Goal: Task Accomplishment & Management: Use online tool/utility

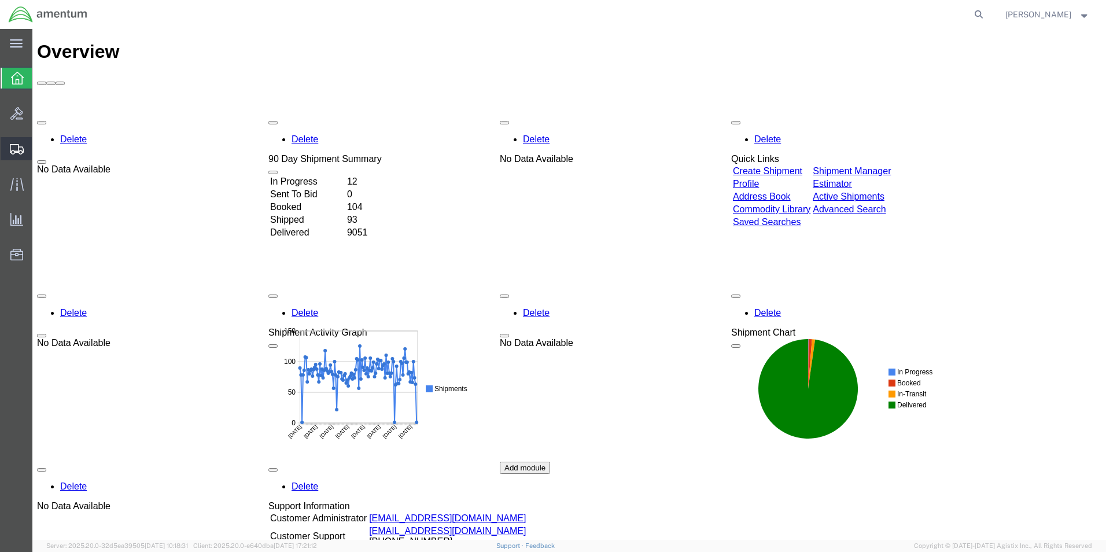
click at [0, 0] on span "Create from Template" at bounding box center [0, 0] width 0 height 0
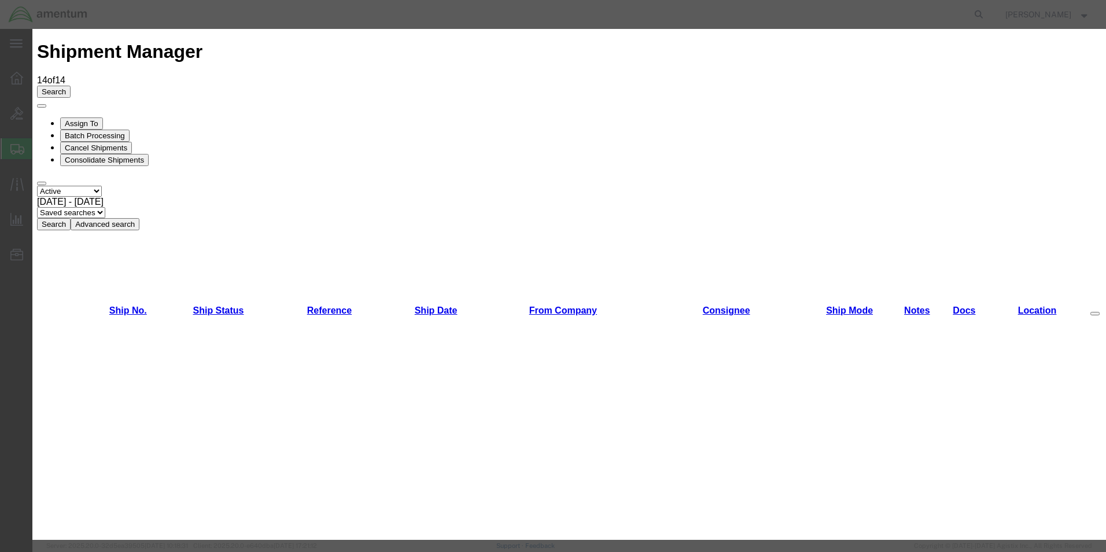
scroll to position [752, 0]
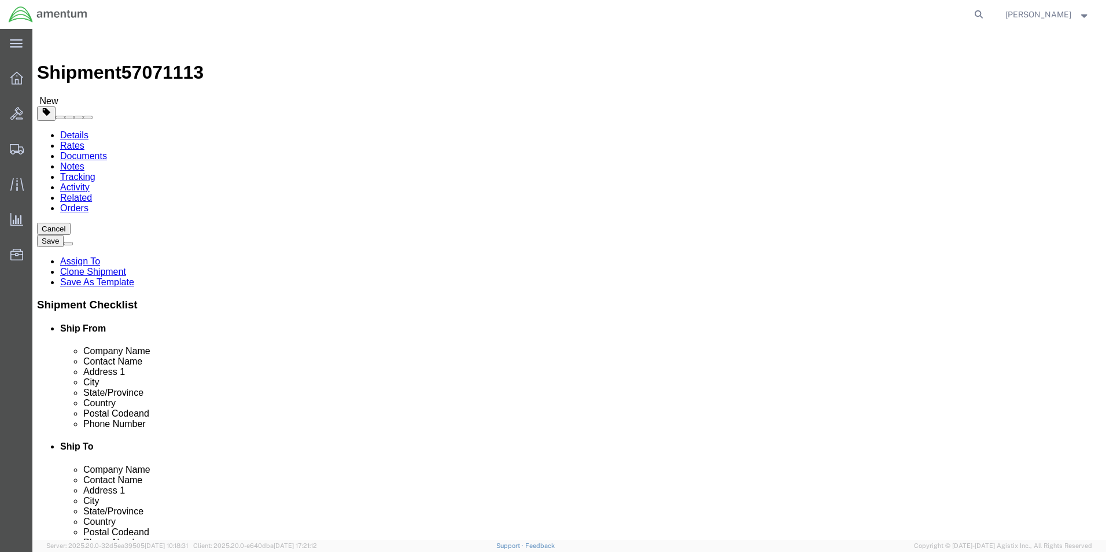
select select "49831"
select select "49925"
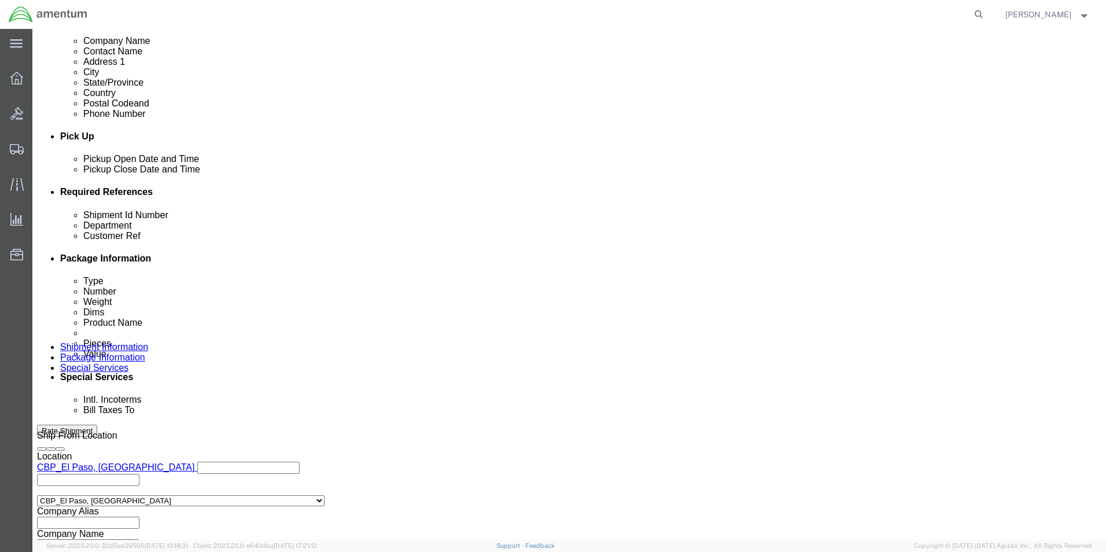
scroll to position [505, 0]
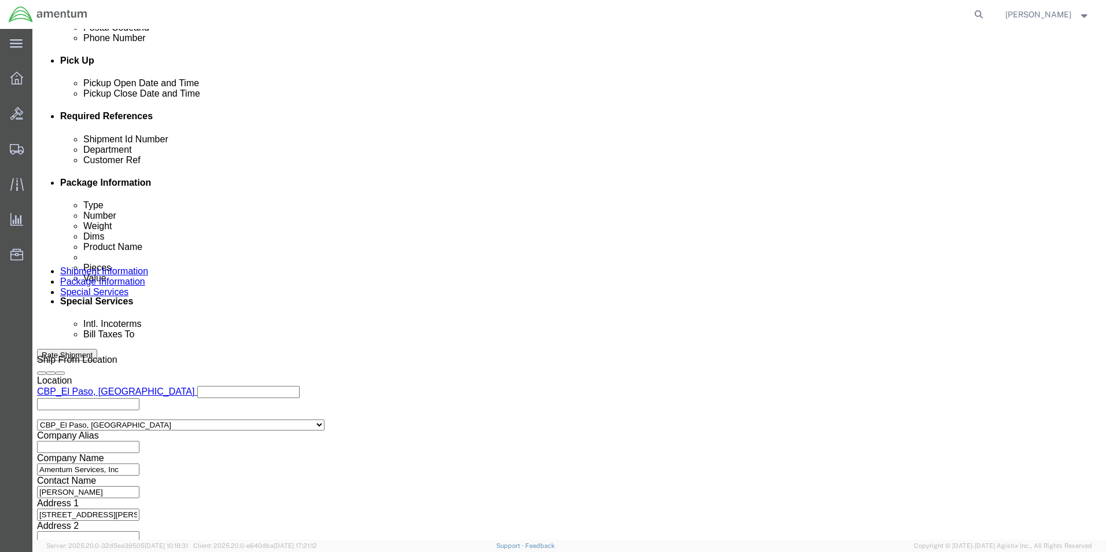
drag, startPoint x: 220, startPoint y: 203, endPoint x: 74, endPoint y: 192, distance: 146.2
click div "Shipment Id Number 272657, 272647, 272597 Department CBP Select Account Type Ac…"
type input "622-010039"
drag, startPoint x: 251, startPoint y: 231, endPoint x: 128, endPoint y: 231, distance: 123.3
click div "Customer Ref 272657, 272647, 272597"
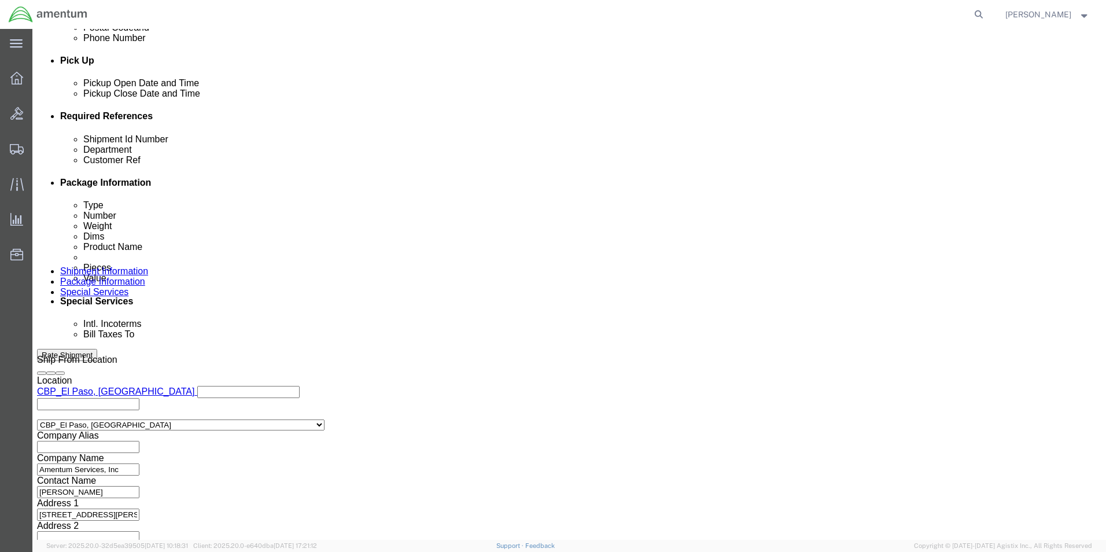
type input "622-010039"
click button "Continue"
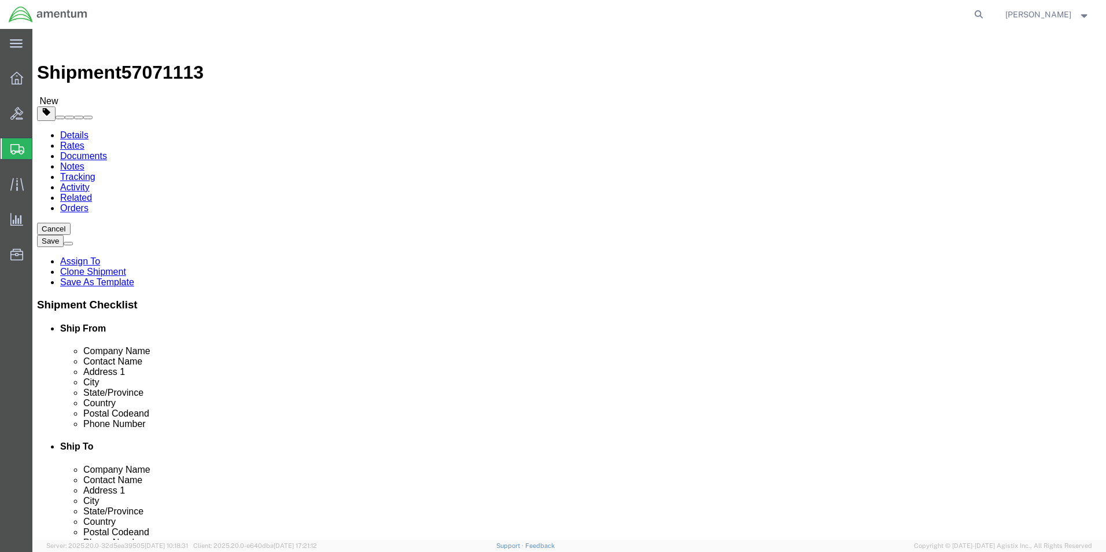
drag, startPoint x: 191, startPoint y: 246, endPoint x: 78, endPoint y: 250, distance: 112.9
click div "Dimensions Length 15.00 x Width 15.00 x Height 15.00 Select cm ft in"
type input "8"
type input "6"
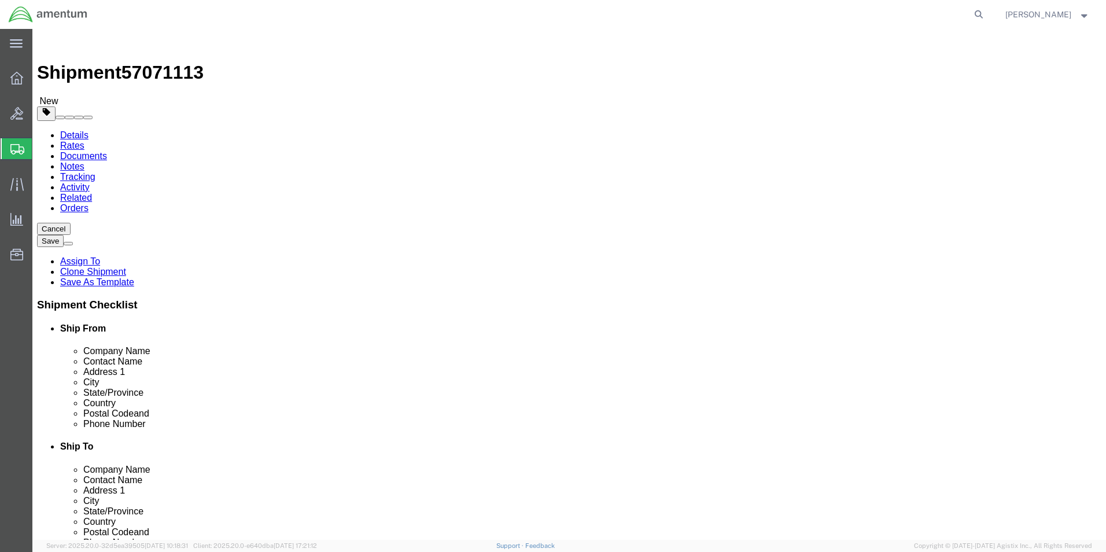
click dd "800.00 USD"
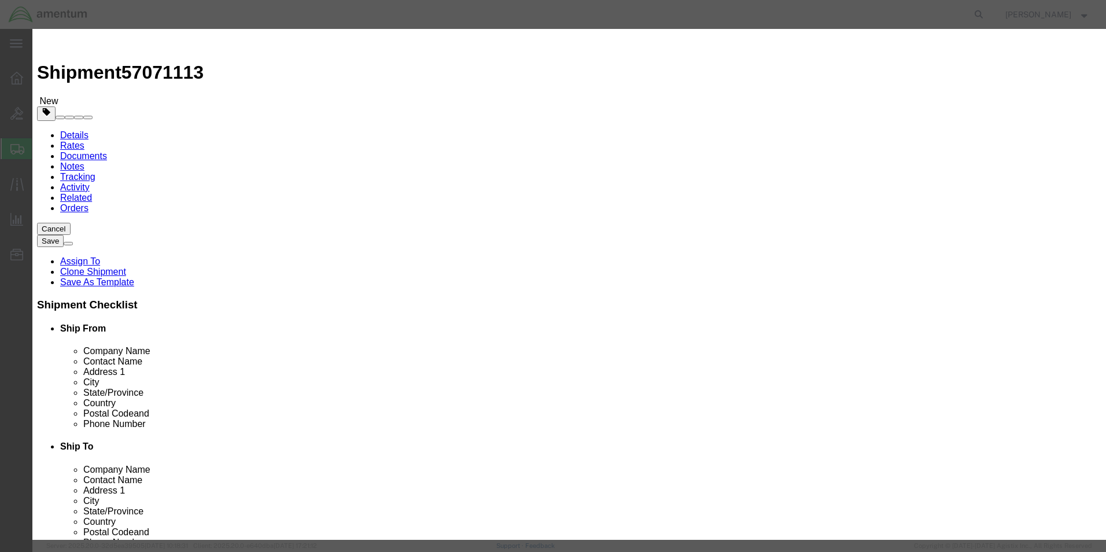
drag, startPoint x: 380, startPoint y: 113, endPoint x: 328, endPoint y: 118, distance: 51.8
click div "11.00"
type input "2"
click div "Commodity library"
drag, startPoint x: 379, startPoint y: 134, endPoint x: 302, endPoint y: 128, distance: 77.2
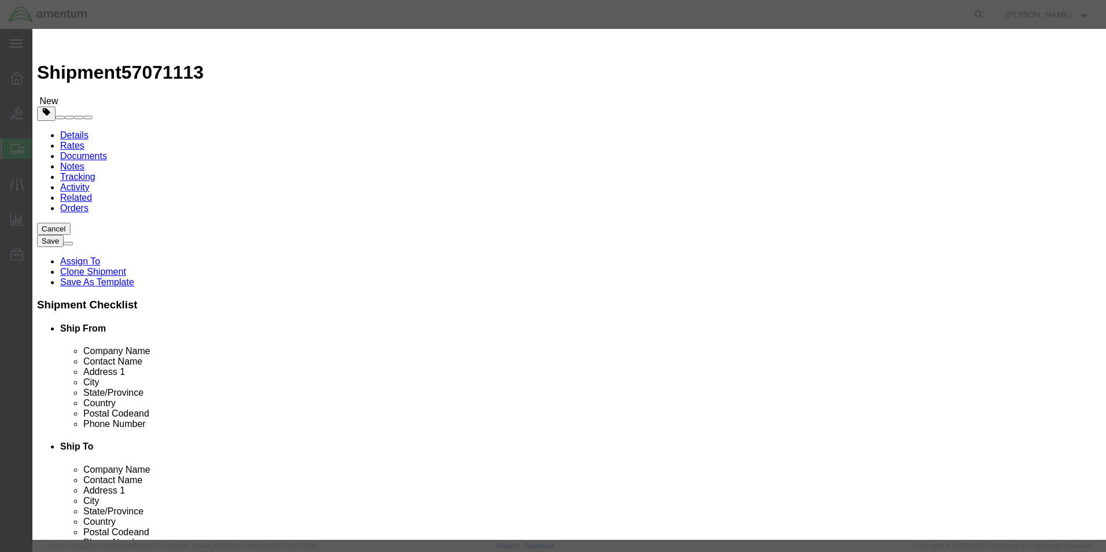
click div "Total Value 145.45 Select ADP AED AFN ALL AMD AOA ARS ATS AUD AWG AZN BAM BBD B…"
type input "450"
click h3 "Edit content"
drag, startPoint x: 796, startPoint y: 93, endPoint x: 650, endPoint y: 97, distance: 145.9
click textarea "Filter, Seal, Blower, Cooler, Packing"
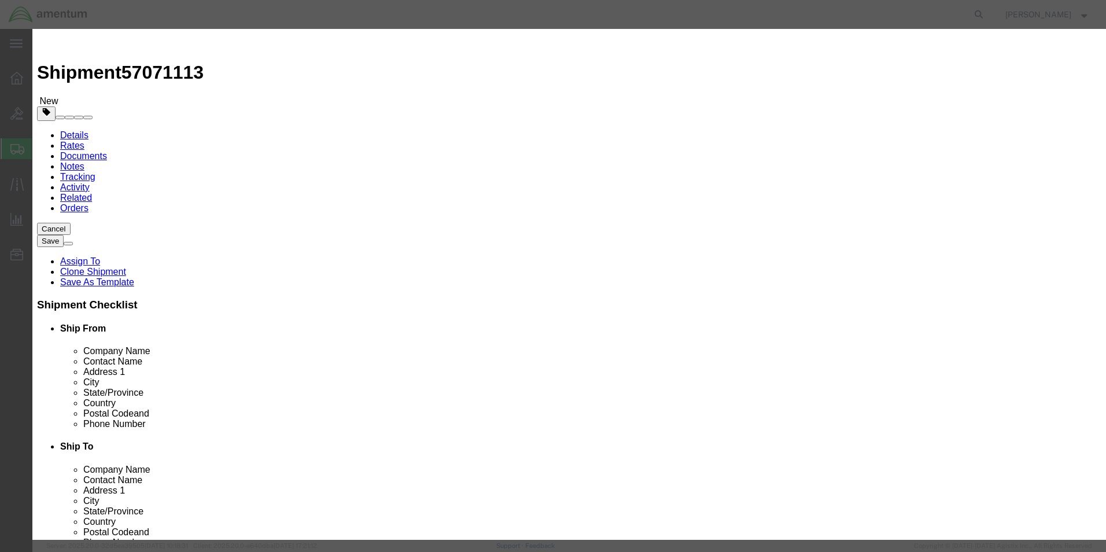
type textarea "Scrapers, Brushes"
click button "Save & Close"
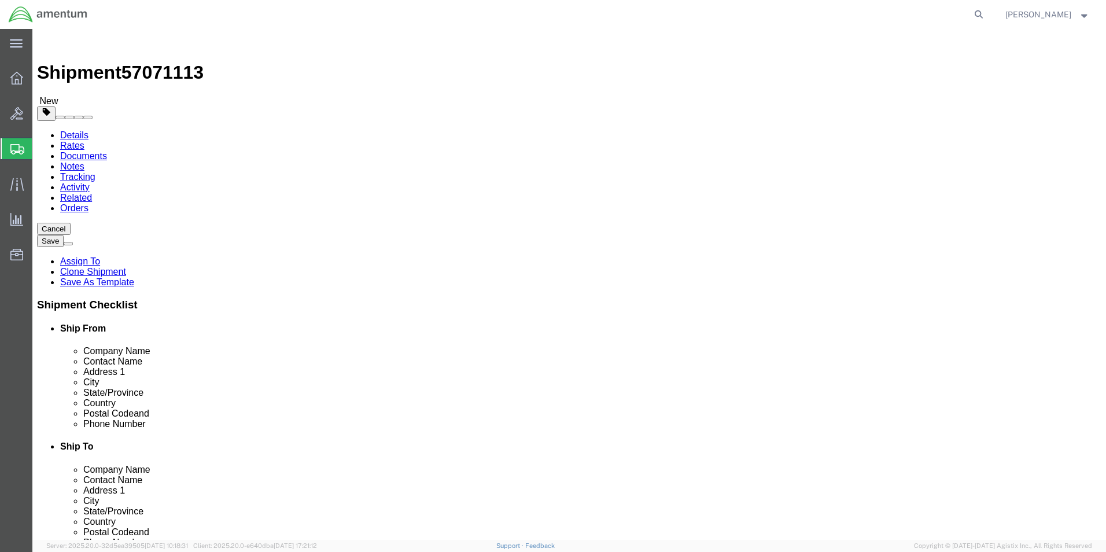
click button "Continue"
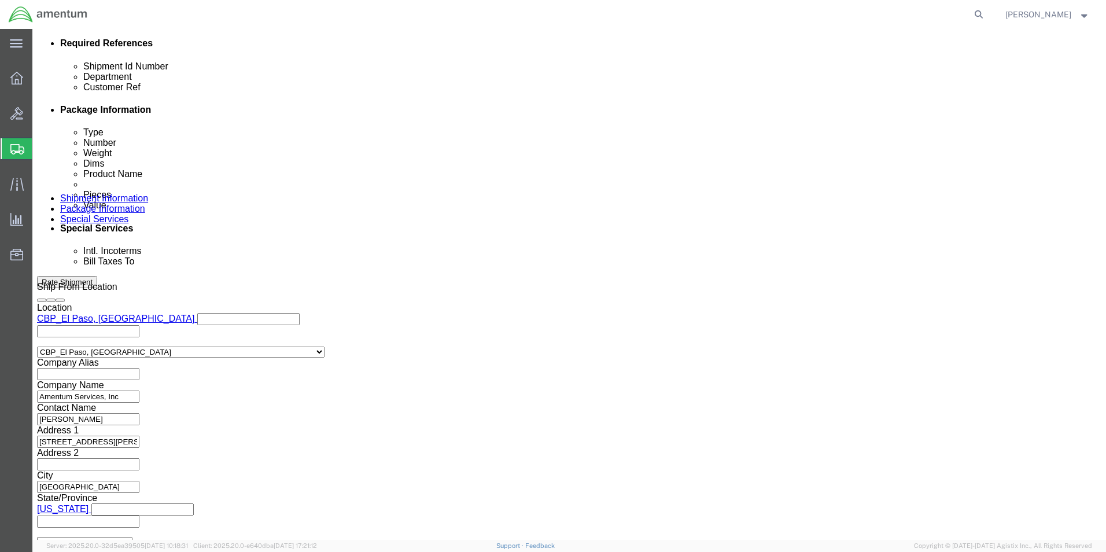
scroll to position [521, 0]
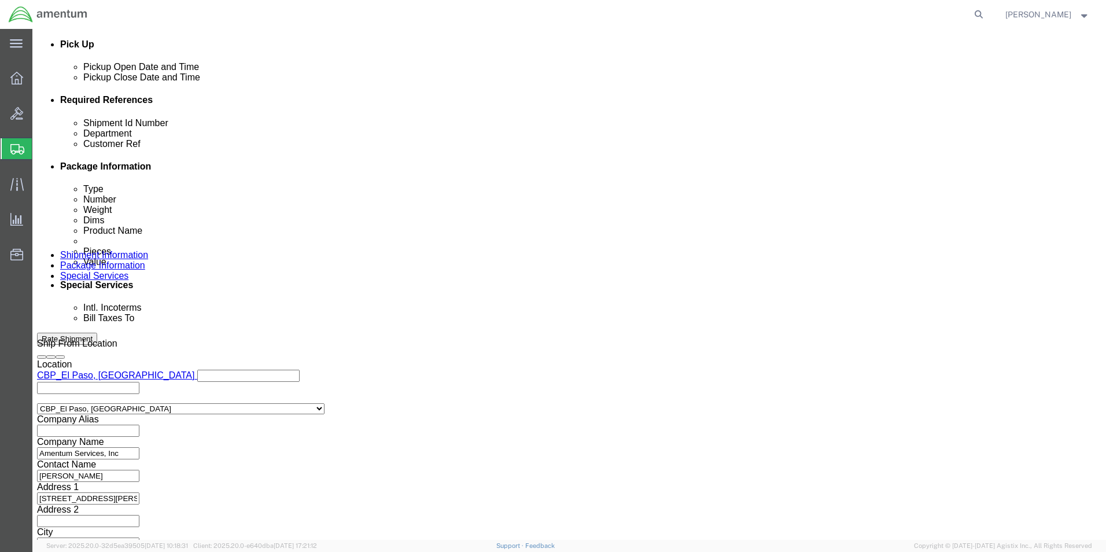
click button "Rate Shipment"
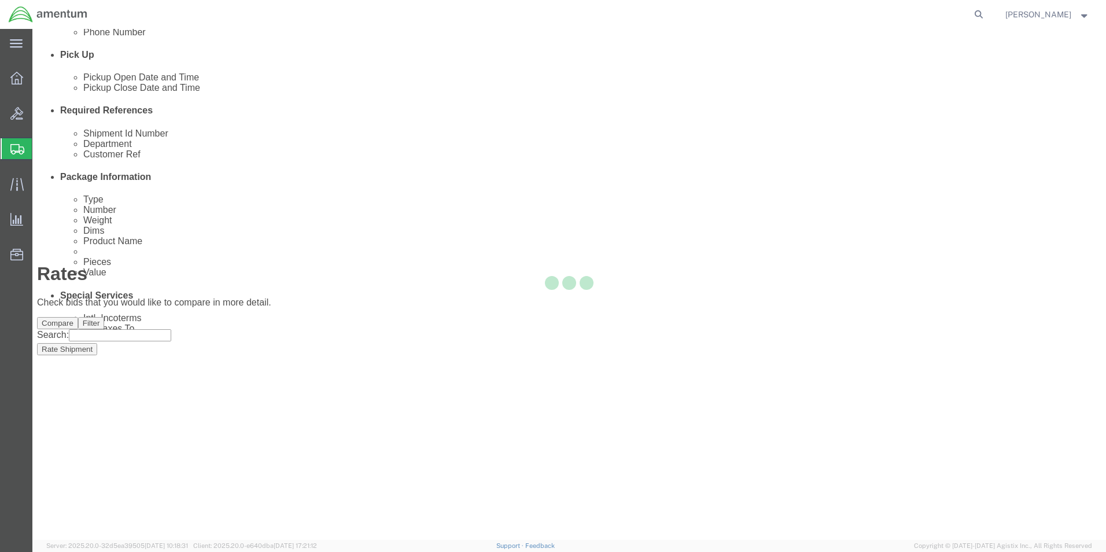
scroll to position [25, 0]
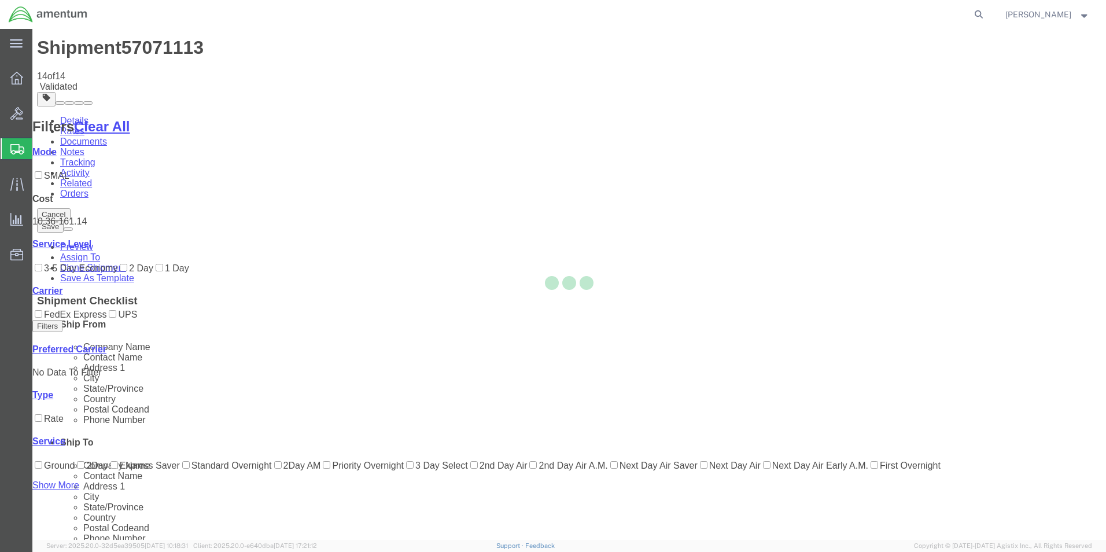
scroll to position [0, 0]
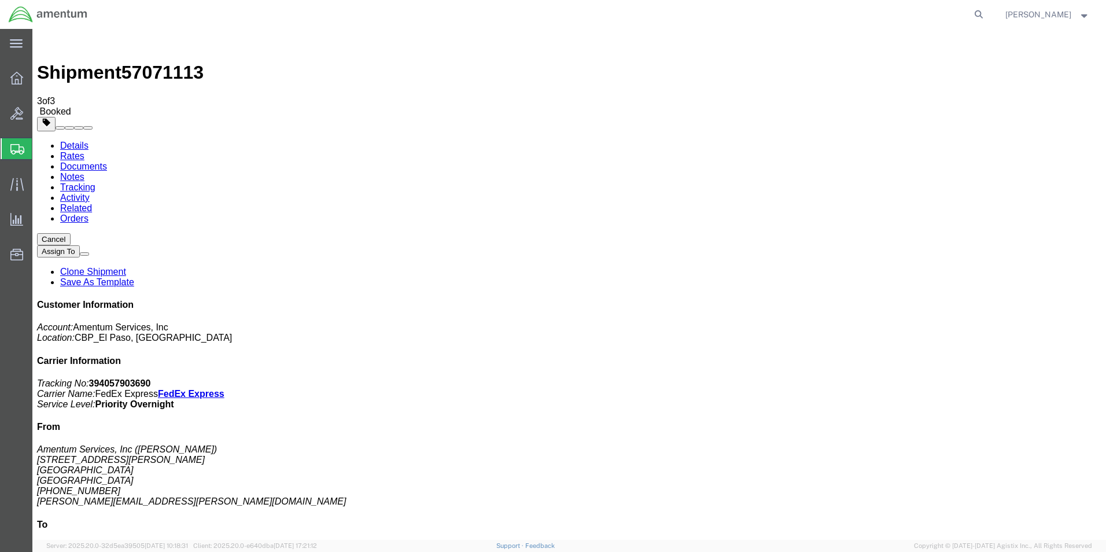
click at [0, 0] on span "Create from Template" at bounding box center [0, 0] width 0 height 0
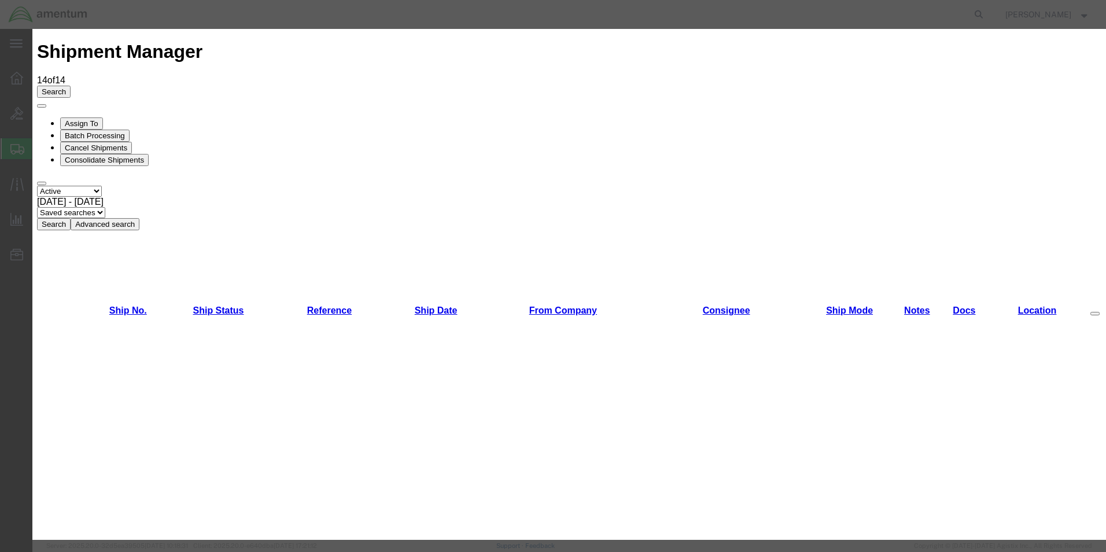
scroll to position [289, 0]
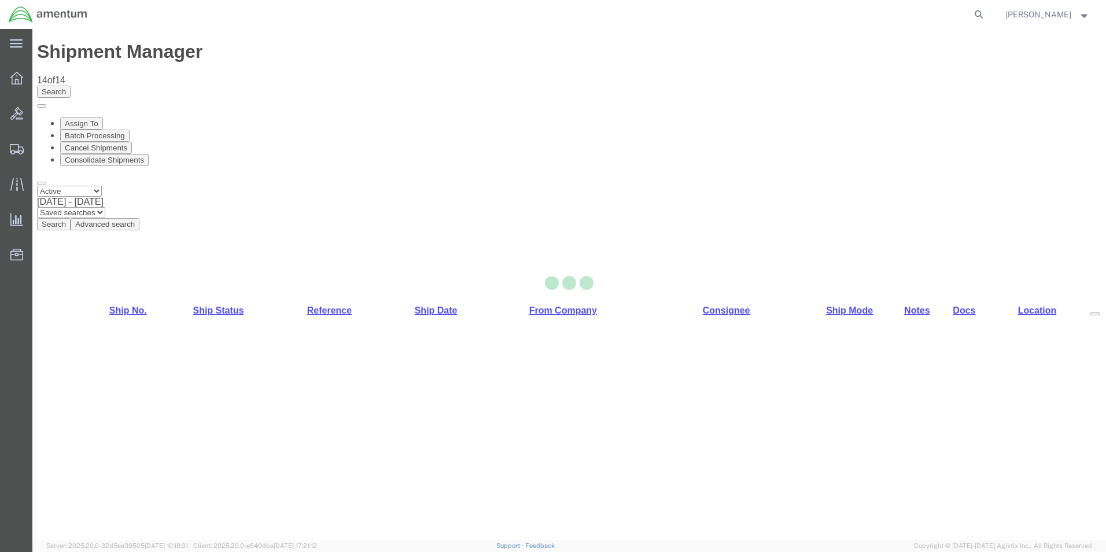
select select "49831"
select select "49930"
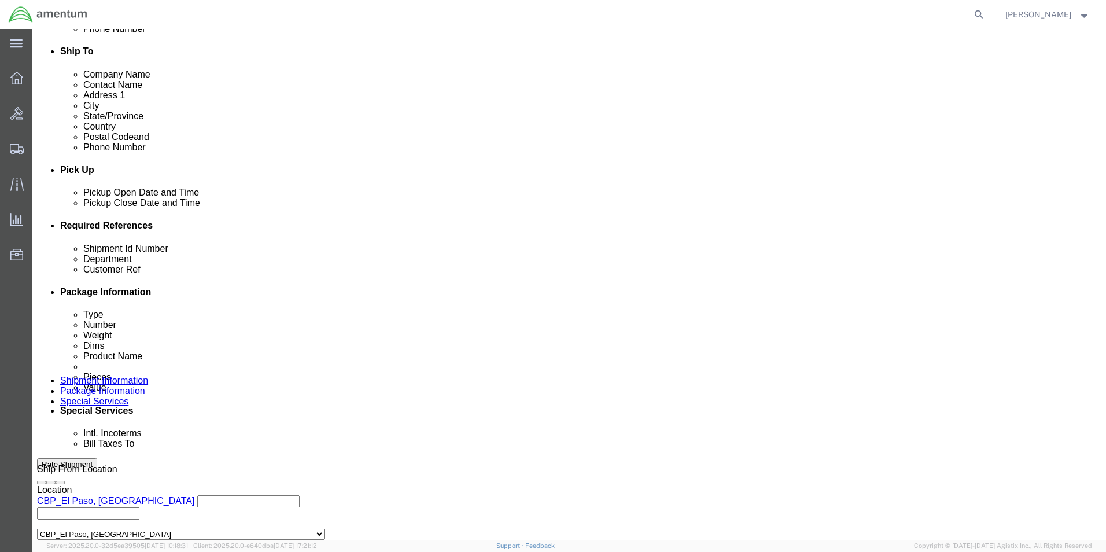
scroll to position [405, 0]
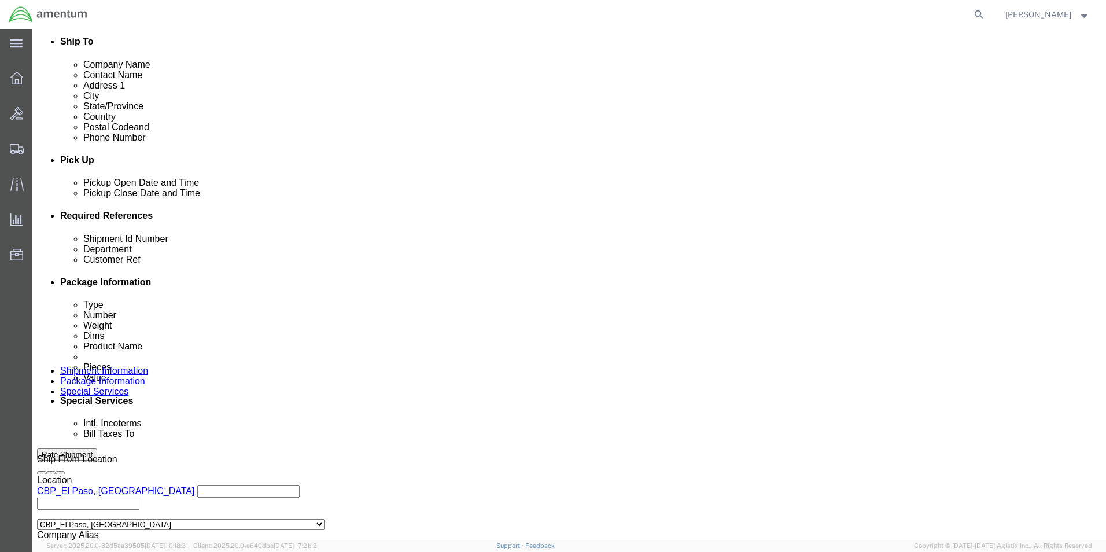
drag, startPoint x: 224, startPoint y: 305, endPoint x: 53, endPoint y: 303, distance: 170.7
click div "Shipment Id Number 266025"
type input "487-010034"
drag, startPoint x: 149, startPoint y: 328, endPoint x: 106, endPoint y: 325, distance: 43.5
click div "Customer Ref 266025"
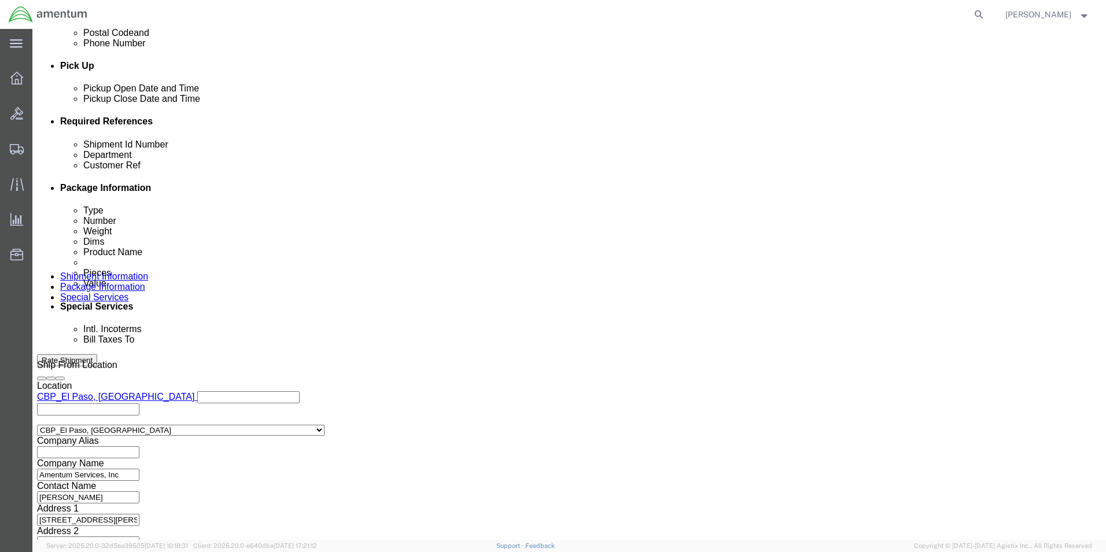
scroll to position [505, 0]
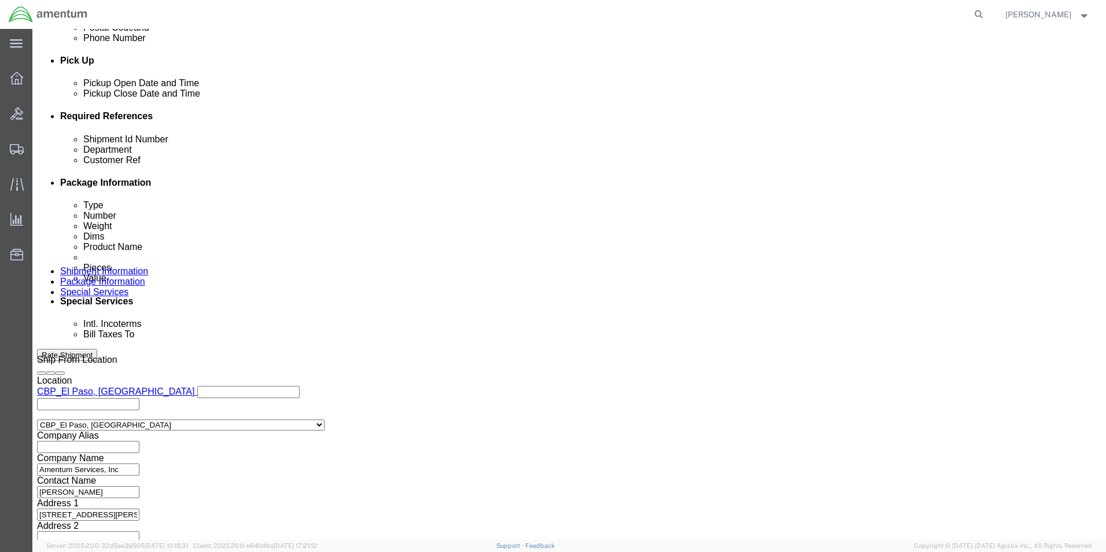
type input "487-010034"
click button "Continue"
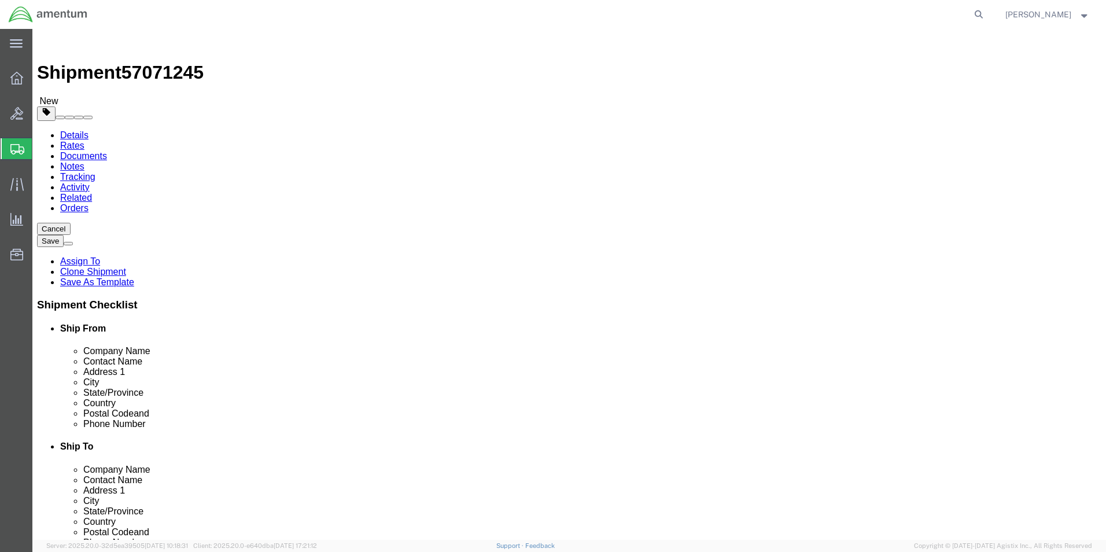
drag, startPoint x: 161, startPoint y: 248, endPoint x: 131, endPoint y: 249, distance: 30.7
click div "Dimensions Separate dimensions for each package, Length x Width x Height Length…"
type input "12"
type input "9"
drag, startPoint x: 182, startPoint y: 273, endPoint x: 144, endPoint y: 271, distance: 38.3
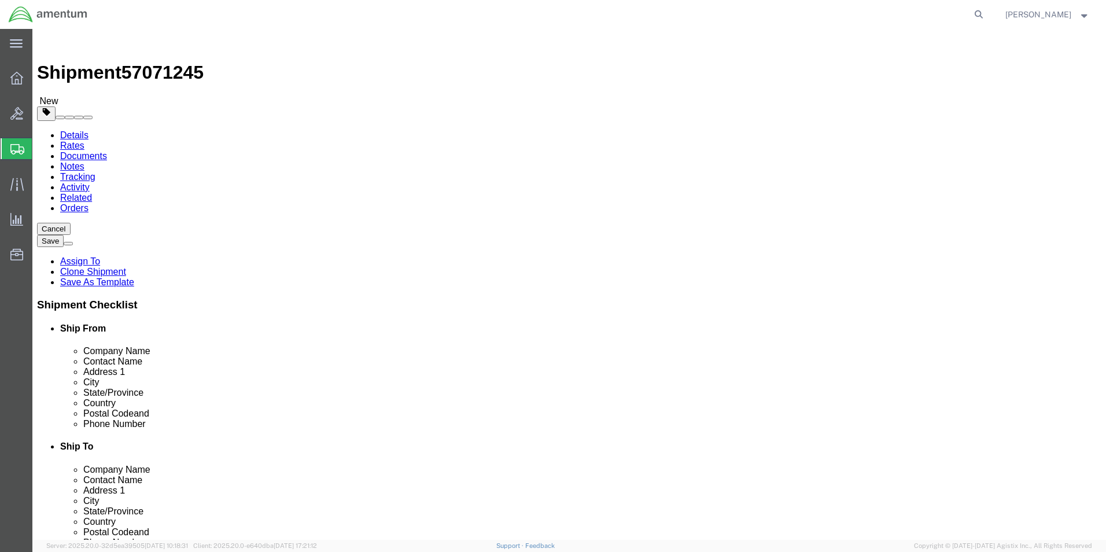
click div "Weight 2.10 Select kgs lbs Ship. t°"
type input "3.00"
click dd "750.00 USD"
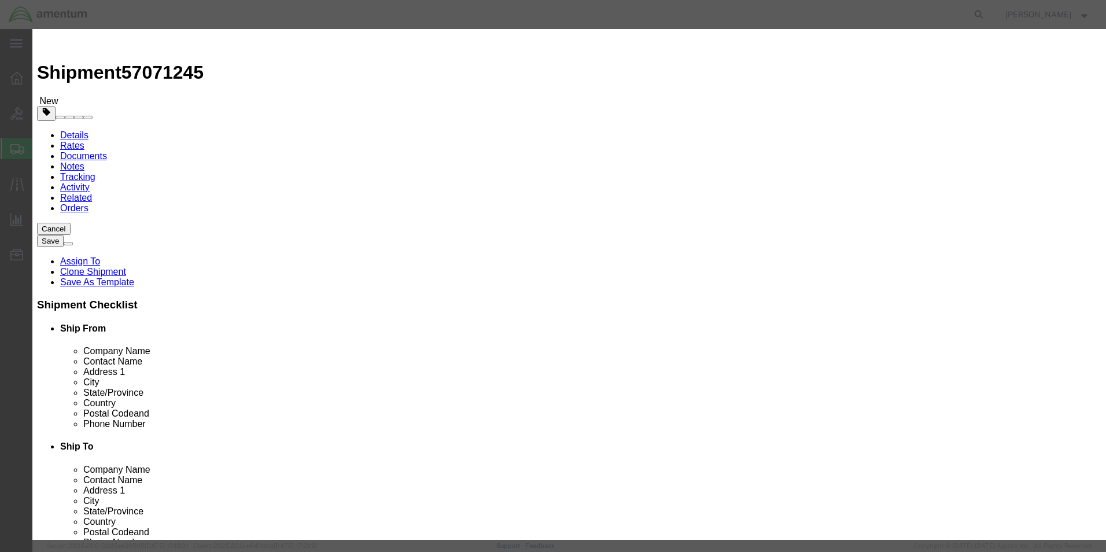
drag, startPoint x: 415, startPoint y: 90, endPoint x: 321, endPoint y: 86, distance: 94.4
click div "Product Name AIRCRAFT PARTS"
type input "shop items"
click textarea "[PHONE_NUMBER], 3HRS KIT"
click input "3.00"
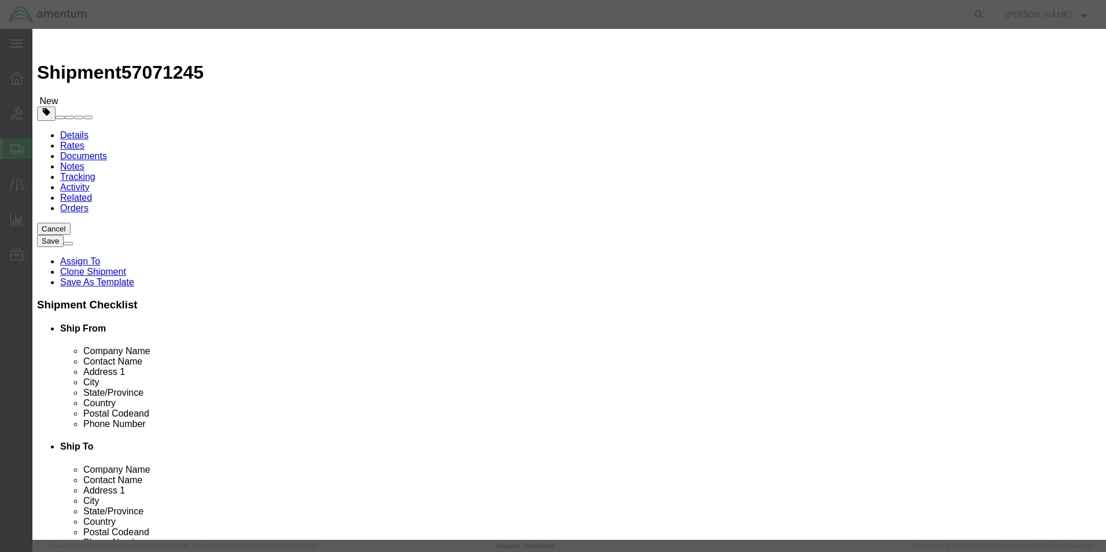
drag, startPoint x: 369, startPoint y: 117, endPoint x: 300, endPoint y: 116, distance: 68.9
click div "Pieces 3.00 Select Bag Barrels 100Board Feet Bottle Box Blister Pack Carats Can…"
type input "2"
type input "500"
click div "Commodity library"
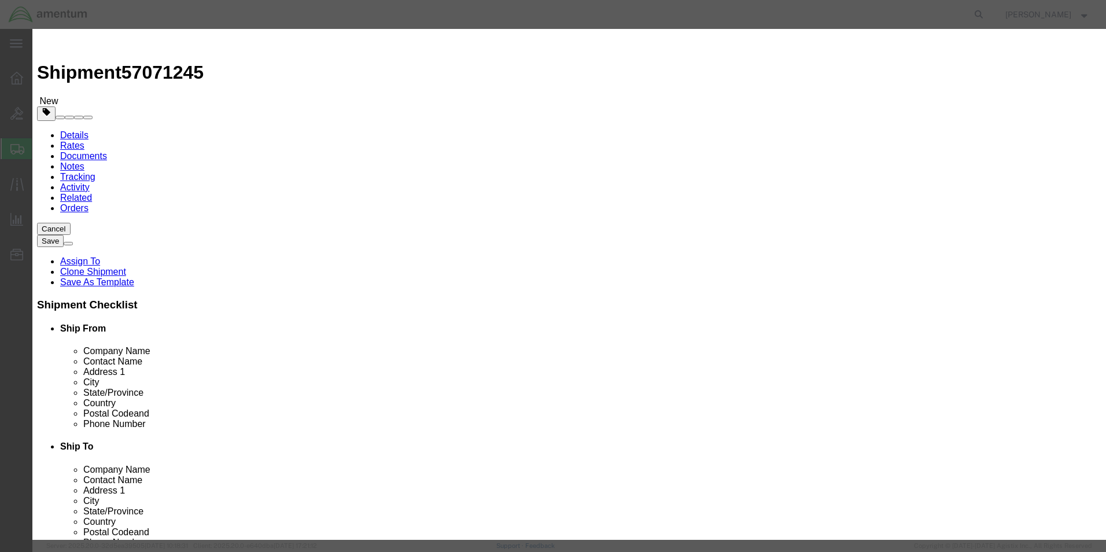
drag, startPoint x: 755, startPoint y: 87, endPoint x: 511, endPoint y: 94, distance: 244.3
click div "Product Name shop items Pieces 2 Select Bag Barrels 100Board Feet Bottle Box Bl…"
type textarea "Scrappers, Brushes"
click button "Save & Close"
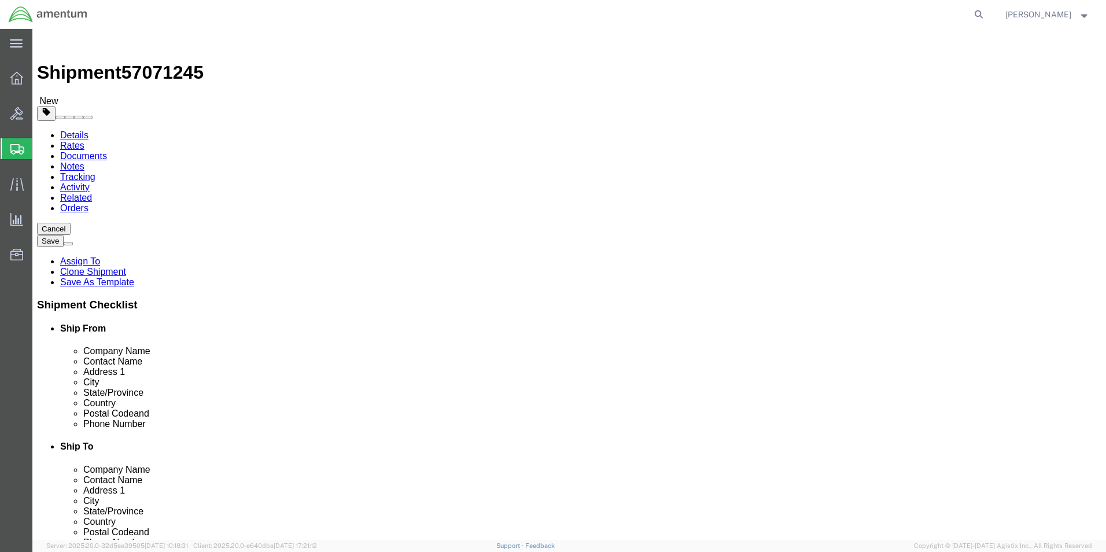
click button "Continue"
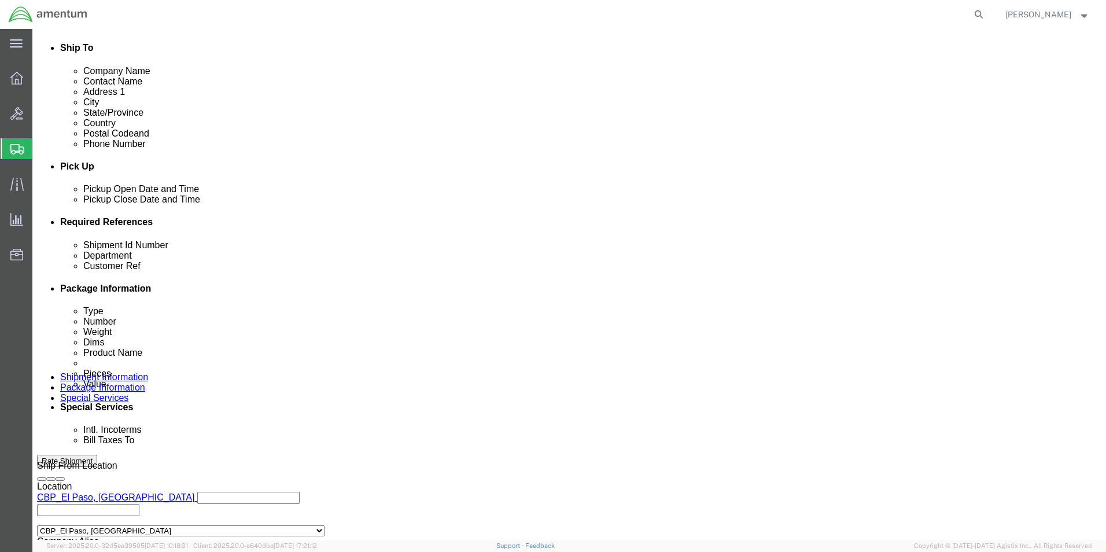
scroll to position [463, 0]
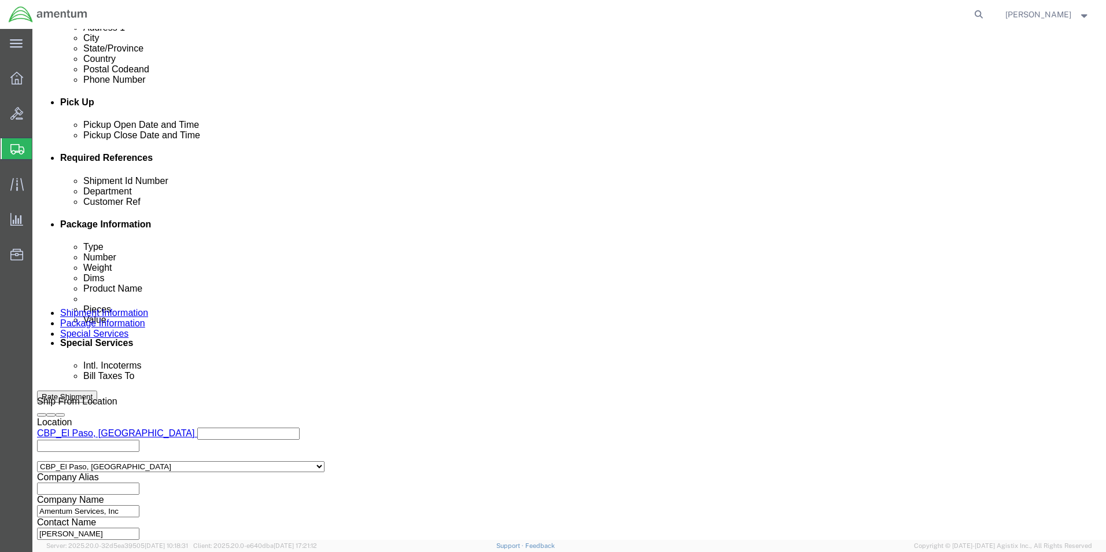
click button "Rate Shipment"
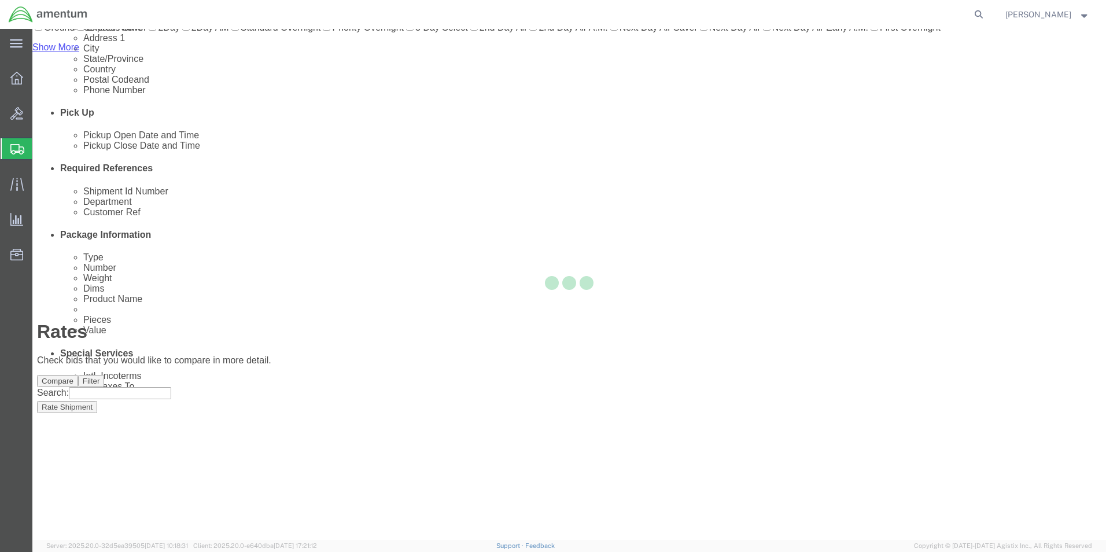
scroll to position [25, 0]
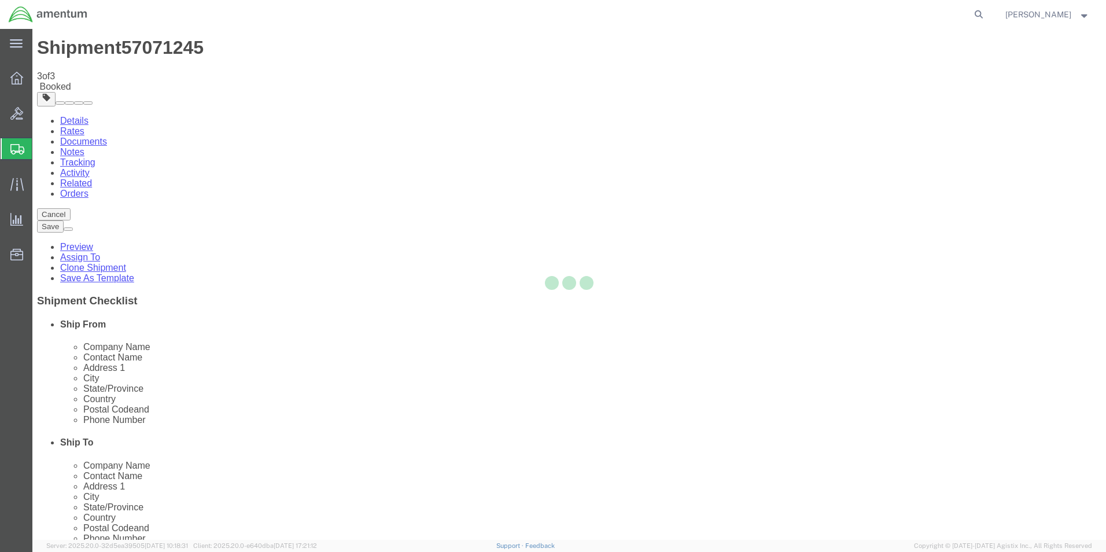
scroll to position [0, 0]
